Goal: Complete application form

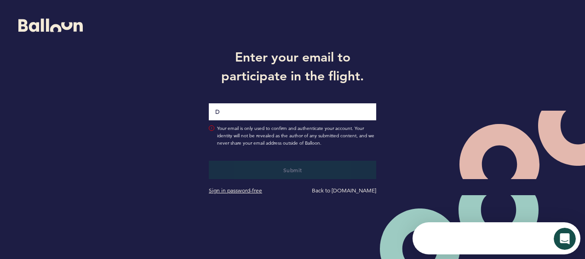
type input "[EMAIL_ADDRESS][DOMAIN_NAME]"
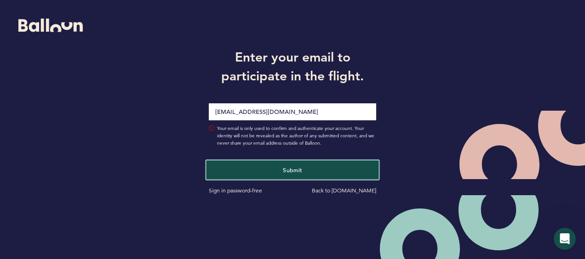
click at [256, 169] on button "Submit" at bounding box center [292, 169] width 172 height 19
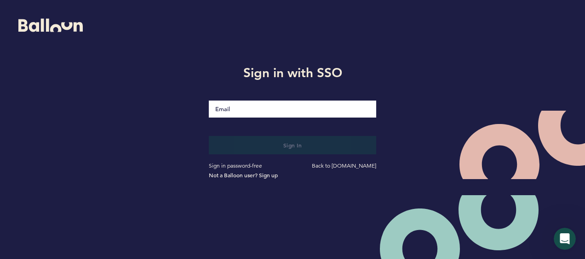
click at [230, 111] on input "Email" at bounding box center [292, 109] width 167 height 17
type input "[EMAIL_ADDRESS][DOMAIN_NAME]"
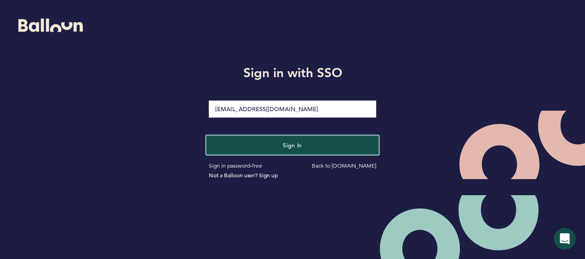
click at [250, 144] on button "Sign in" at bounding box center [292, 145] width 172 height 19
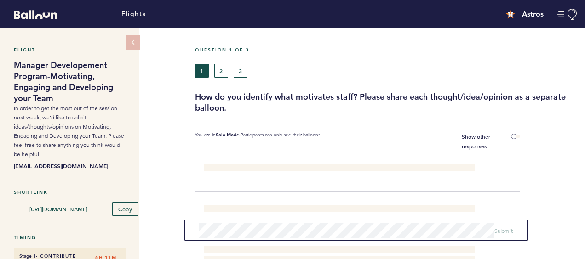
click at [214, 166] on span "I ask them what motivates them" at bounding box center [243, 169] width 78 height 7
click at [214, 175] on div "I ask them what motivates them clear submit" at bounding box center [352, 173] width 311 height 16
click at [578, 234] on div at bounding box center [552, 218] width 65 height 39
click at [220, 71] on button "2" at bounding box center [221, 71] width 14 height 14
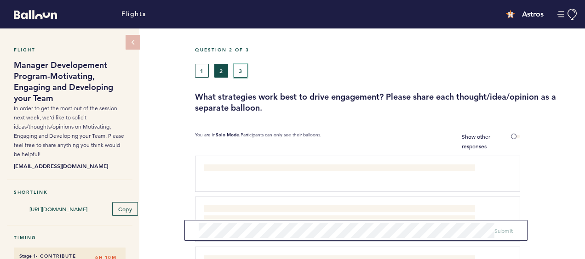
click at [240, 70] on button "3" at bounding box center [241, 71] width 14 height 14
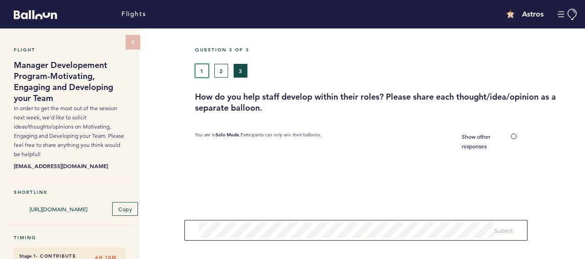
click at [201, 69] on button "1" at bounding box center [202, 71] width 14 height 14
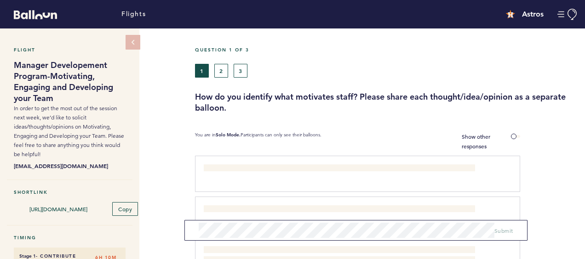
click at [576, 232] on div at bounding box center [552, 218] width 65 height 39
click at [221, 71] on button "2" at bounding box center [221, 71] width 14 height 14
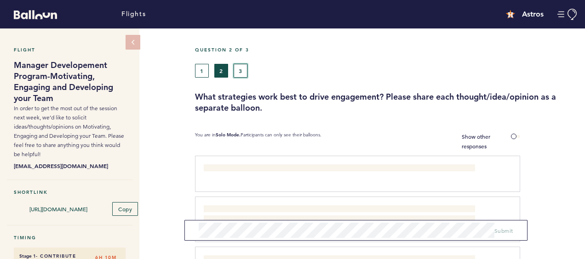
click at [244, 69] on button "3" at bounding box center [241, 71] width 14 height 14
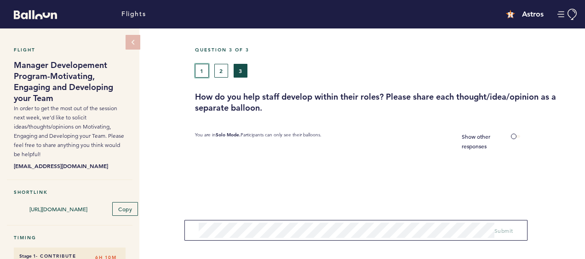
click at [203, 69] on button "1" at bounding box center [202, 71] width 14 height 14
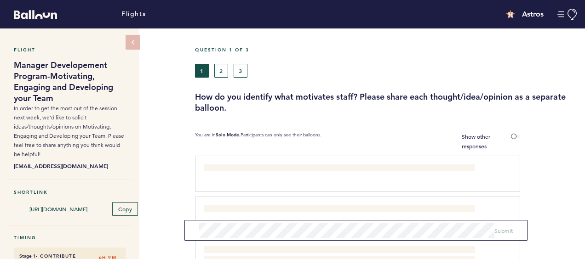
click at [194, 229] on form "Submit" at bounding box center [355, 230] width 343 height 21
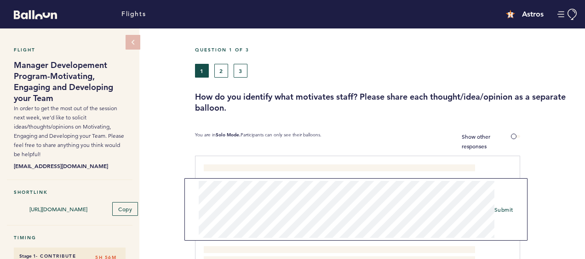
click at [554, 186] on div at bounding box center [552, 177] width 65 height 39
click at [220, 68] on button "2" at bounding box center [221, 71] width 14 height 14
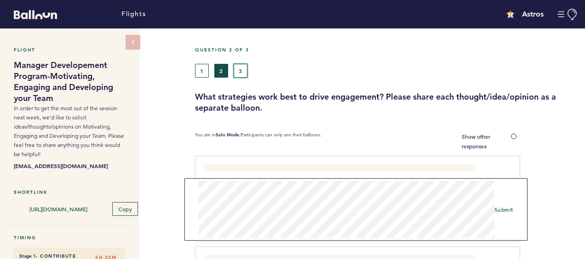
click at [239, 70] on button "3" at bounding box center [241, 71] width 14 height 14
